Goal: Transaction & Acquisition: Purchase product/service

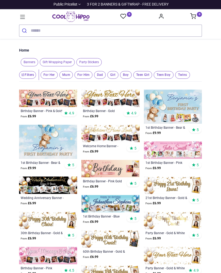
click at [112, 104] on img at bounding box center [110, 98] width 58 height 17
click at [112, 101] on img at bounding box center [110, 98] width 58 height 17
click at [23, 17] on icon at bounding box center [22, 17] width 5 height 4
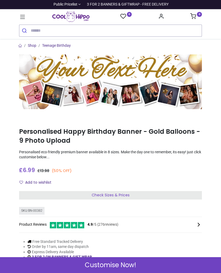
click at [108, 133] on h1 "Personalised Happy Birthday Banner - Gold Balloons - 9 Photo Upload" at bounding box center [110, 136] width 183 height 18
click at [140, 87] on img at bounding box center [110, 81] width 183 height 55
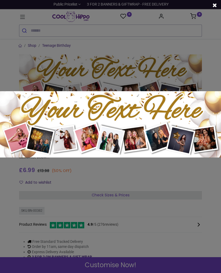
click at [204, 43] on div at bounding box center [110, 136] width 221 height 273
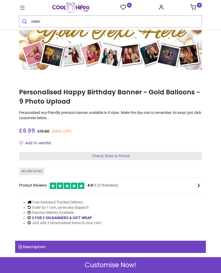
scroll to position [30, 0]
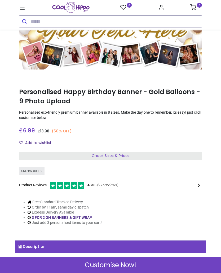
click at [116, 157] on span "Check Sizes & Prices" at bounding box center [111, 155] width 38 height 5
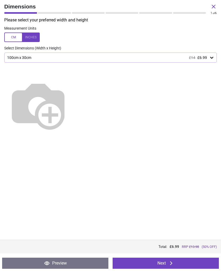
click at [211, 59] on icon at bounding box center [211, 57] width 5 height 5
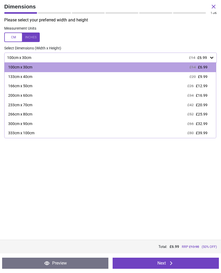
click at [213, 59] on icon at bounding box center [211, 57] width 5 height 5
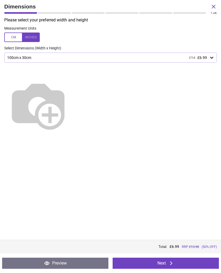
click at [212, 60] on icon at bounding box center [211, 57] width 5 height 5
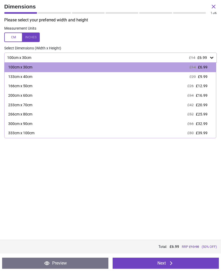
click at [30, 76] on div "133cm x 40cm" at bounding box center [20, 76] width 24 height 5
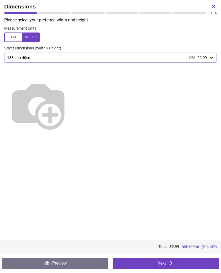
click at [167, 265] on button "Next" at bounding box center [165, 263] width 106 height 11
